Goal: Task Accomplishment & Management: Manage account settings

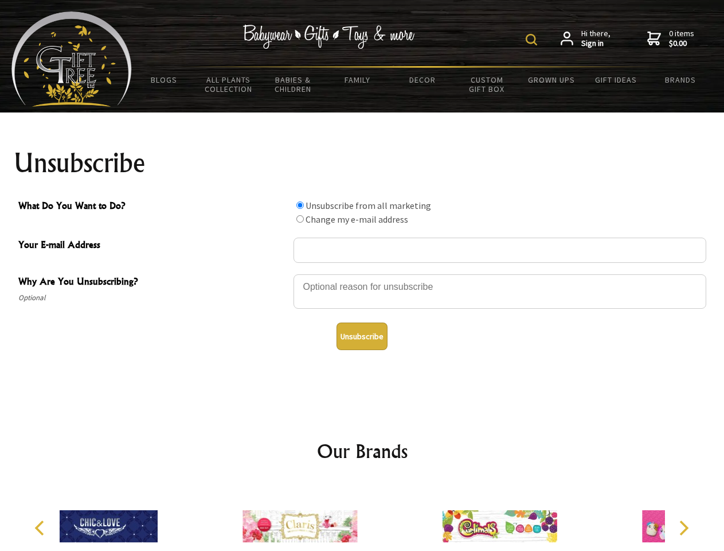
click at [533, 40] on img at bounding box center [531, 39] width 11 height 11
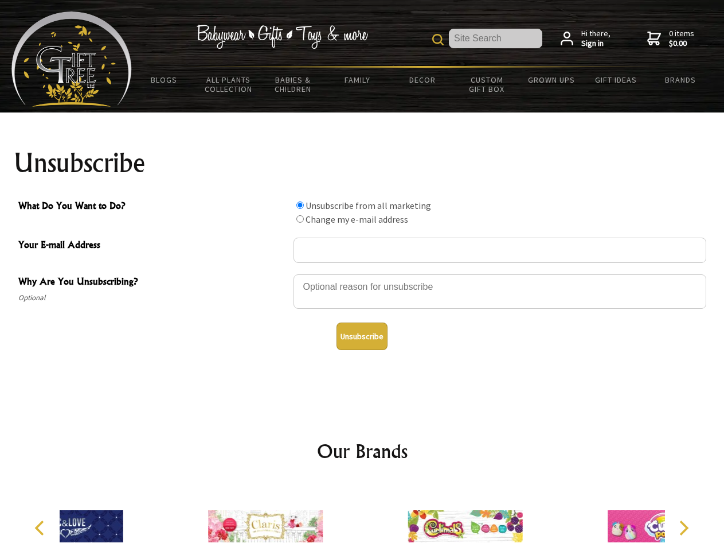
click at [362, 274] on div at bounding box center [500, 293] width 413 height 40
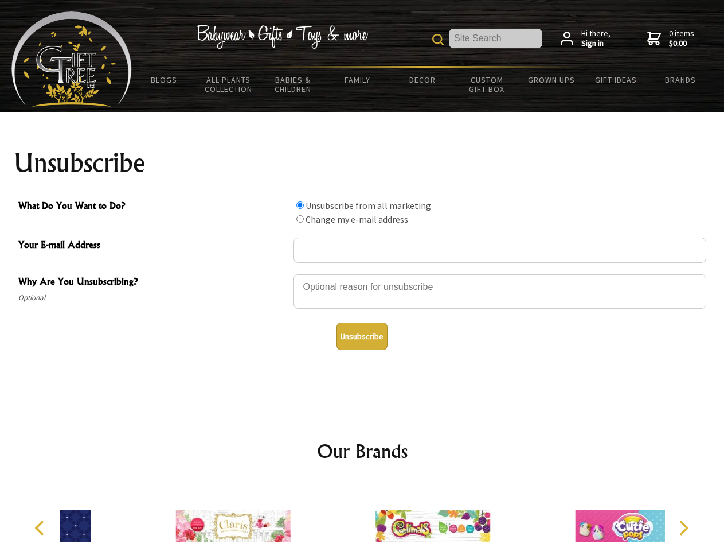
click at [300, 205] on input "What Do You Want to Do?" at bounding box center [300, 204] width 7 height 7
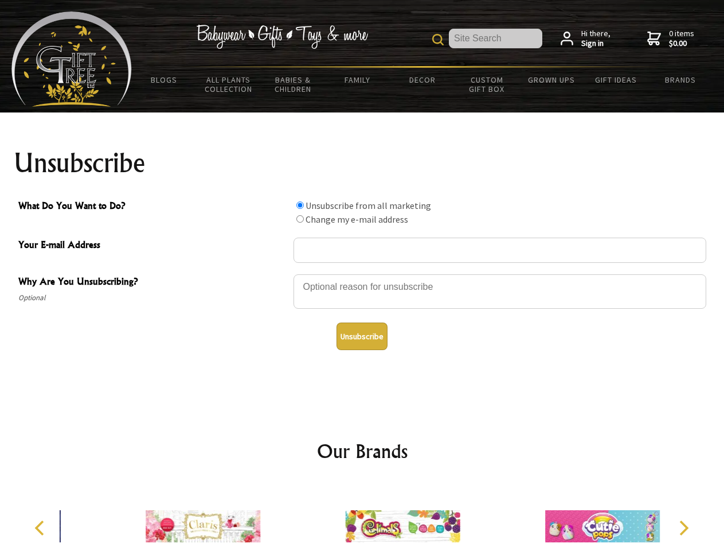
click at [300, 219] on input "What Do You Want to Do?" at bounding box center [300, 218] width 7 height 7
radio input "true"
click at [362, 336] on button "Unsubscribe" at bounding box center [362, 336] width 51 height 28
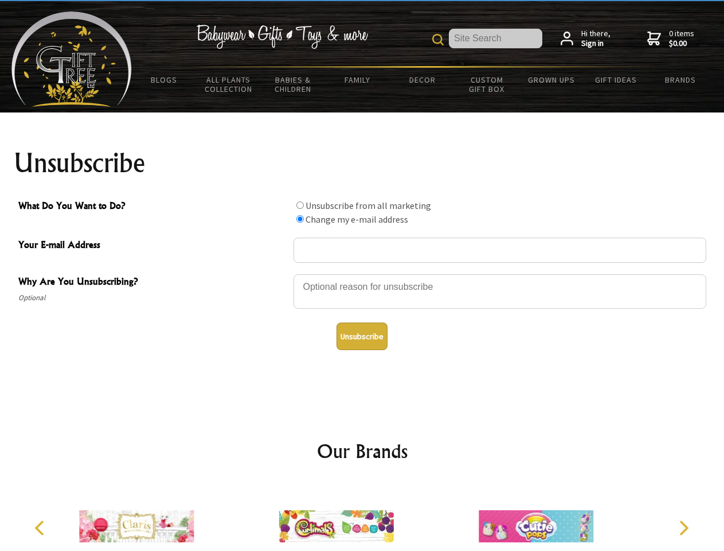
click at [362, 517] on img at bounding box center [336, 526] width 115 height 86
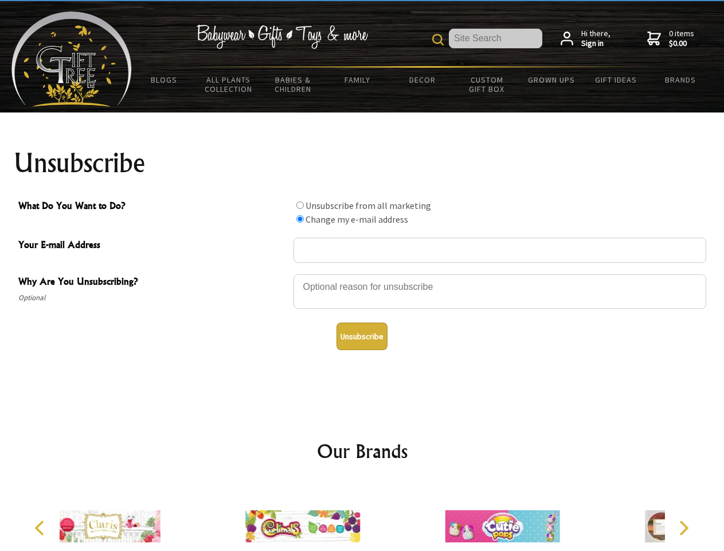
click at [41, 528] on icon "Previous" at bounding box center [40, 527] width 15 height 15
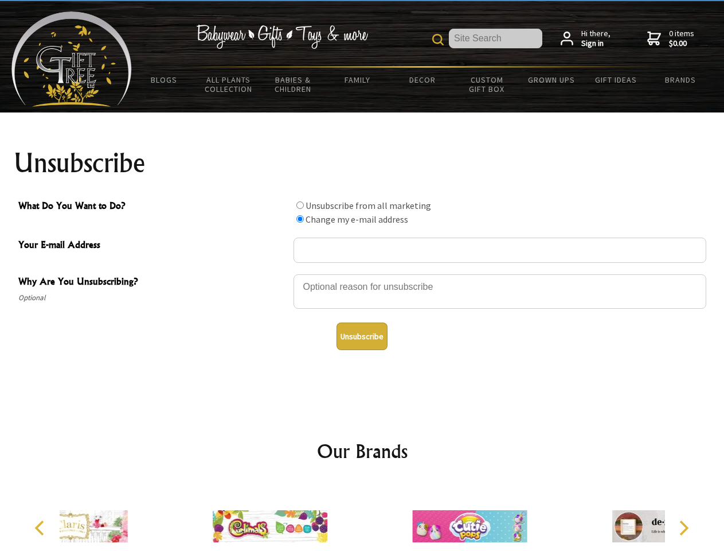
click at [684, 528] on icon "Next" at bounding box center [683, 527] width 15 height 15
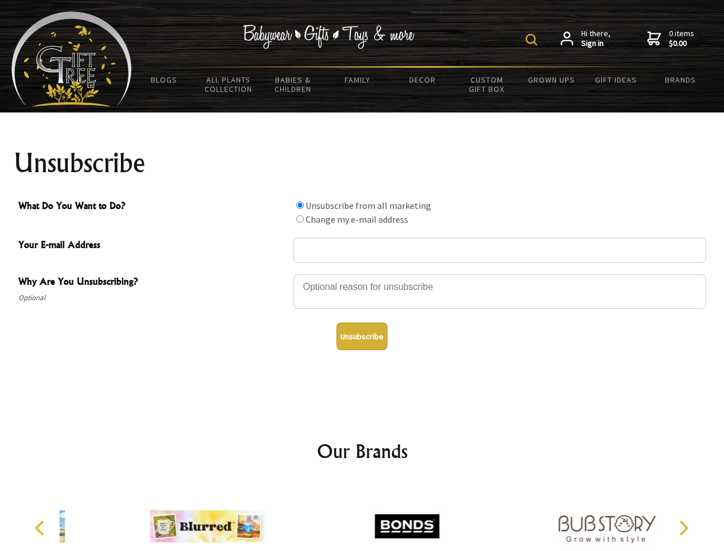
click at [533, 40] on img at bounding box center [531, 39] width 11 height 11
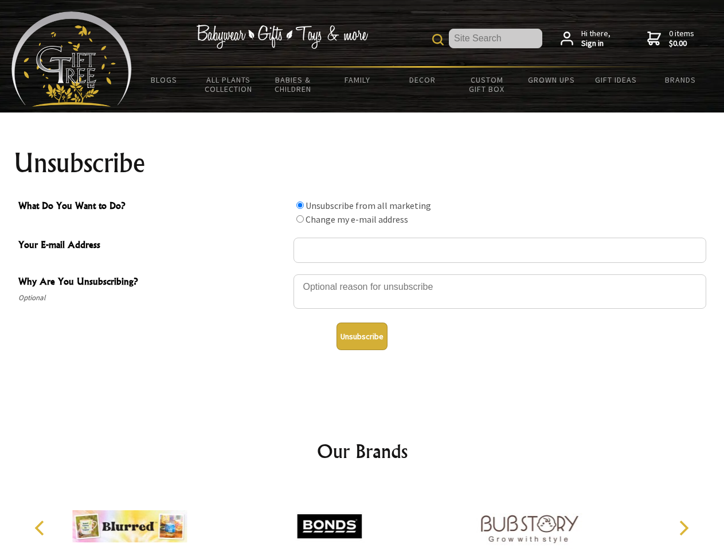
click at [362, 274] on div at bounding box center [500, 293] width 413 height 40
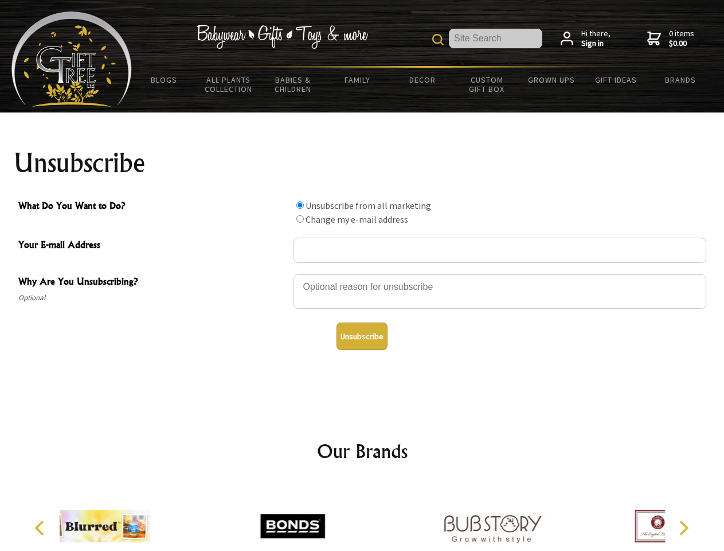
click at [300, 205] on input "What Do You Want to Do?" at bounding box center [300, 204] width 7 height 7
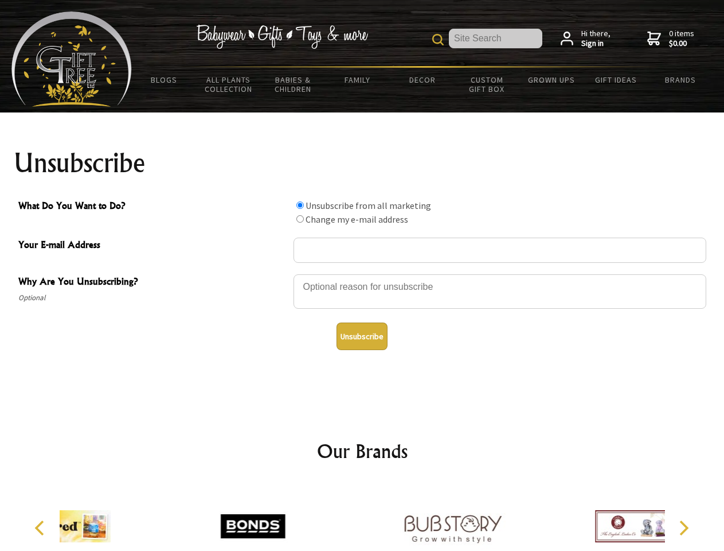
click at [300, 219] on input "What Do You Want to Do?" at bounding box center [300, 218] width 7 height 7
radio input "true"
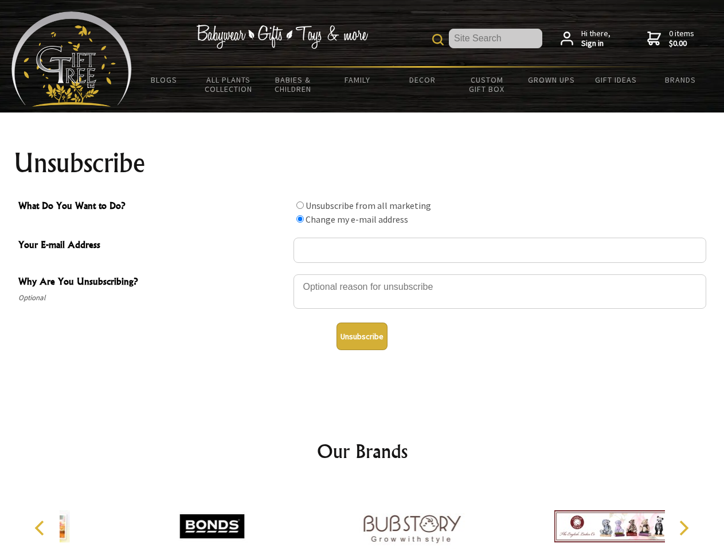
click at [362, 336] on button "Unsubscribe" at bounding box center [362, 336] width 51 height 28
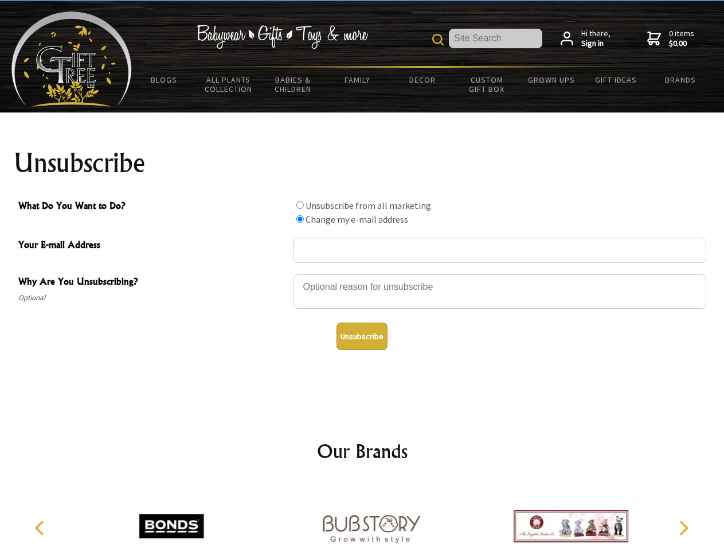
click at [362, 517] on img at bounding box center [371, 526] width 115 height 86
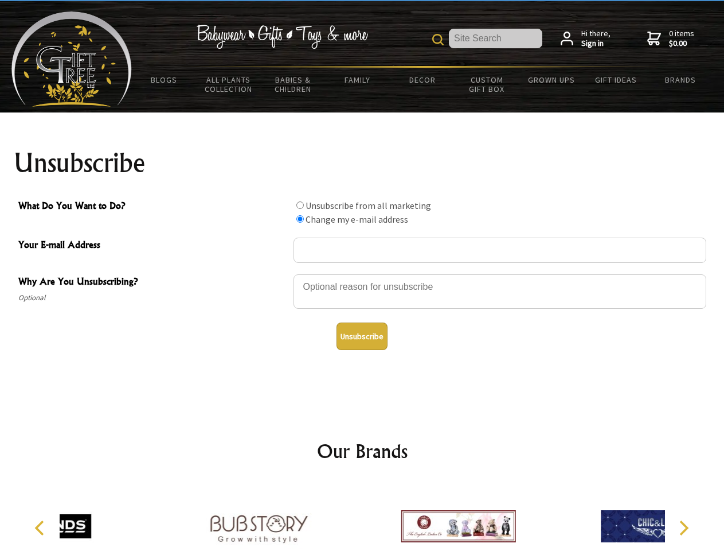
click at [41, 528] on icon "Previous" at bounding box center [40, 527] width 15 height 15
click at [684, 528] on icon "Next" at bounding box center [683, 527] width 15 height 15
